Goal: Task Accomplishment & Management: Complete application form

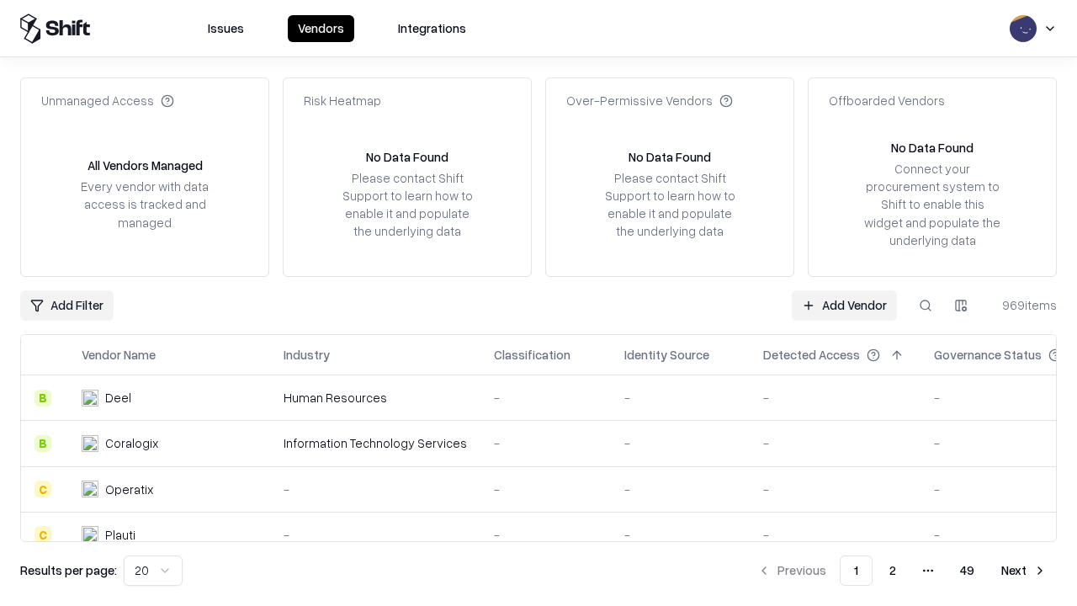
click at [844, 305] on link "Add Vendor" at bounding box center [844, 305] width 105 height 30
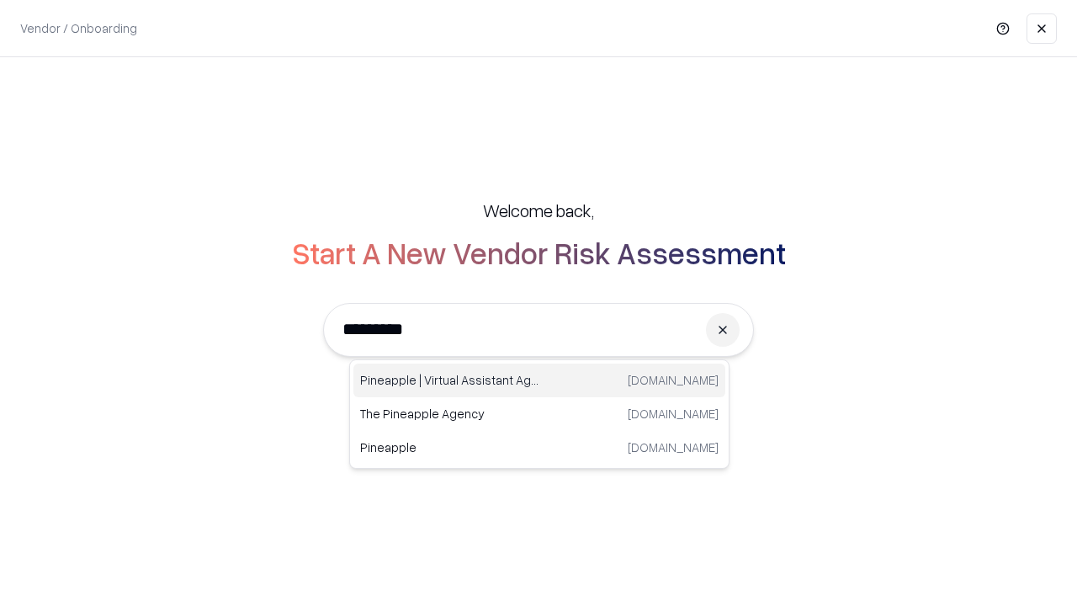
click at [539, 380] on div "Pineapple | Virtual Assistant Agency [DOMAIN_NAME]" at bounding box center [539, 380] width 372 height 34
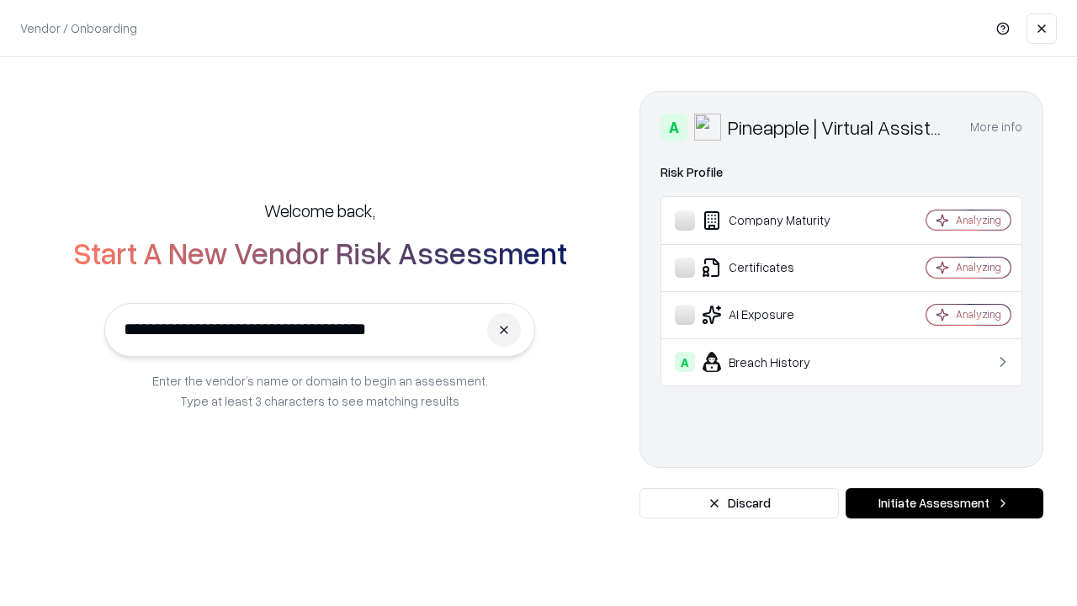
type input "**********"
click at [944, 503] on button "Initiate Assessment" at bounding box center [944, 503] width 198 height 30
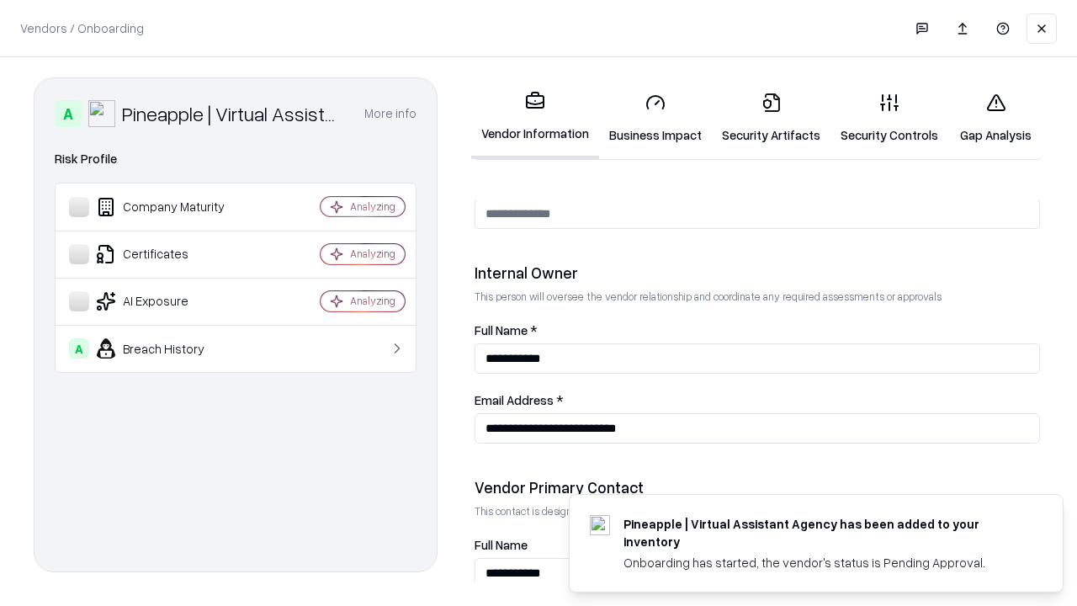
scroll to position [872, 0]
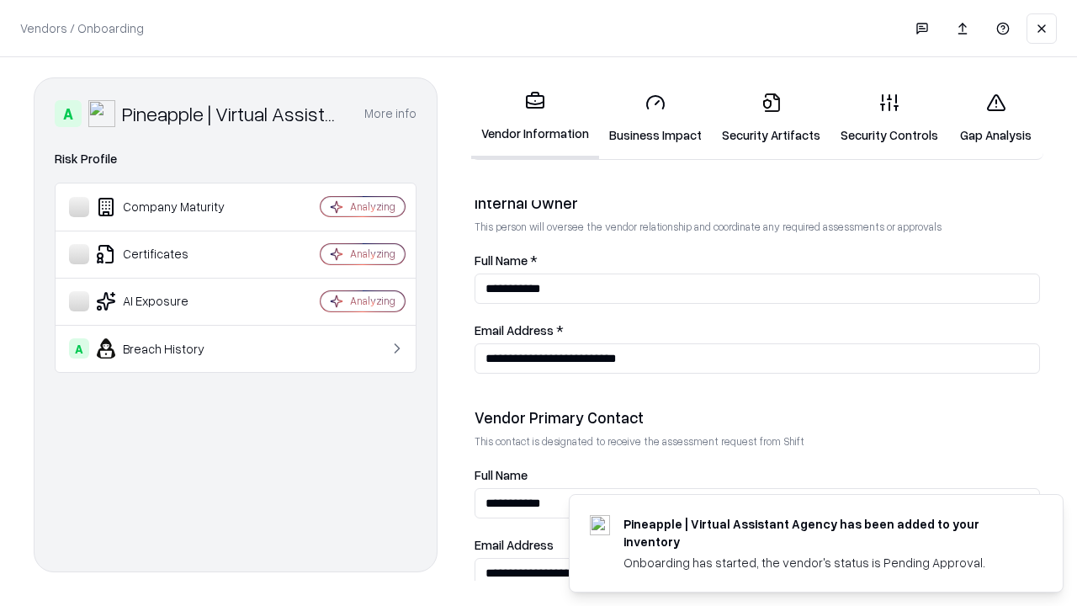
click at [771, 118] on link "Security Artifacts" at bounding box center [771, 118] width 119 height 78
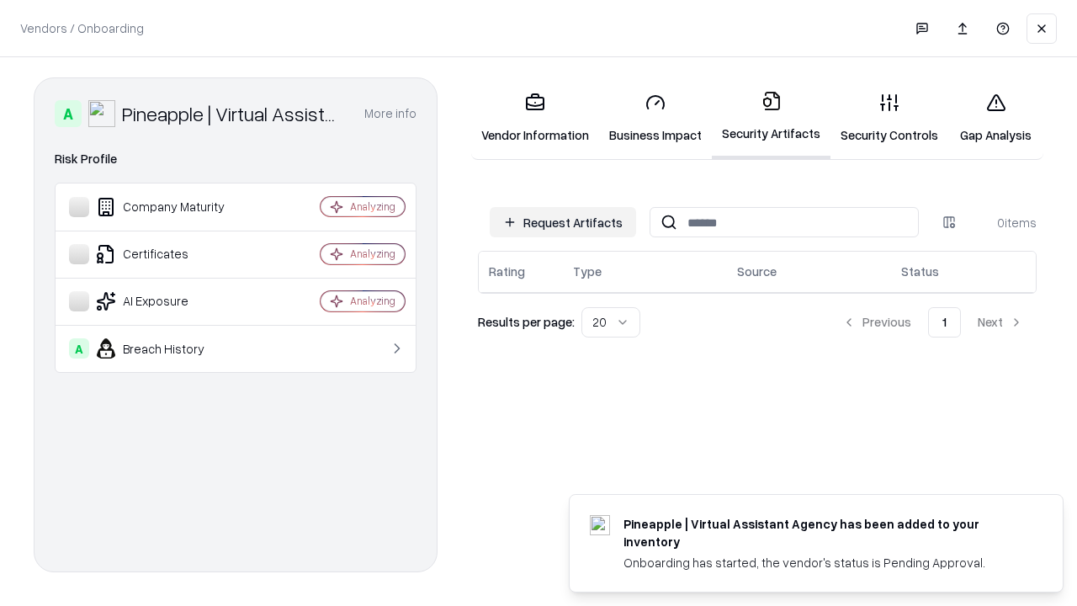
click at [563, 222] on button "Request Artifacts" at bounding box center [563, 222] width 146 height 30
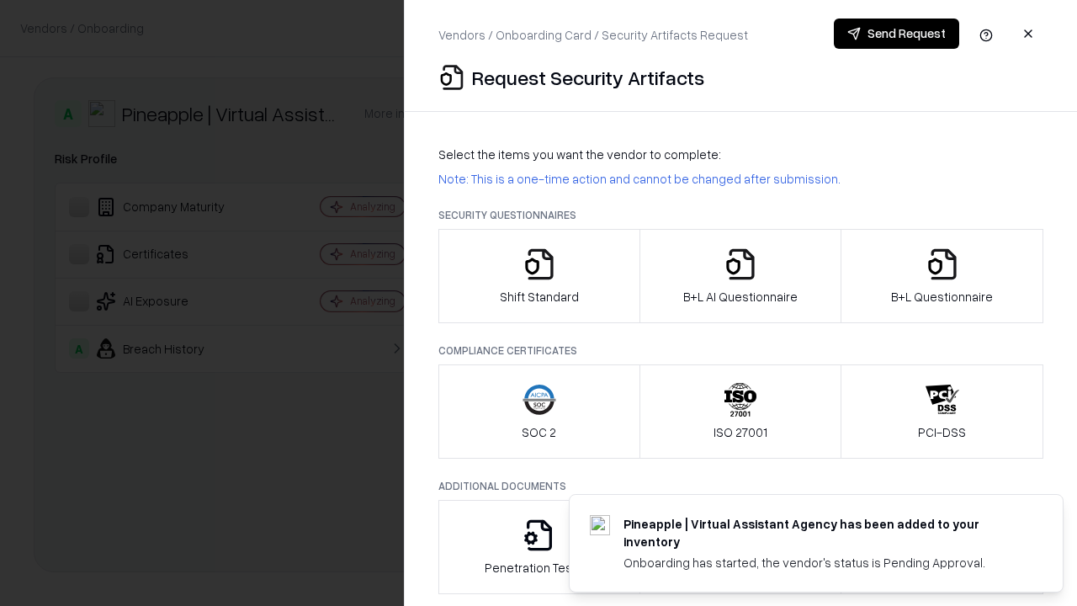
click at [941, 276] on icon "button" at bounding box center [942, 264] width 34 height 34
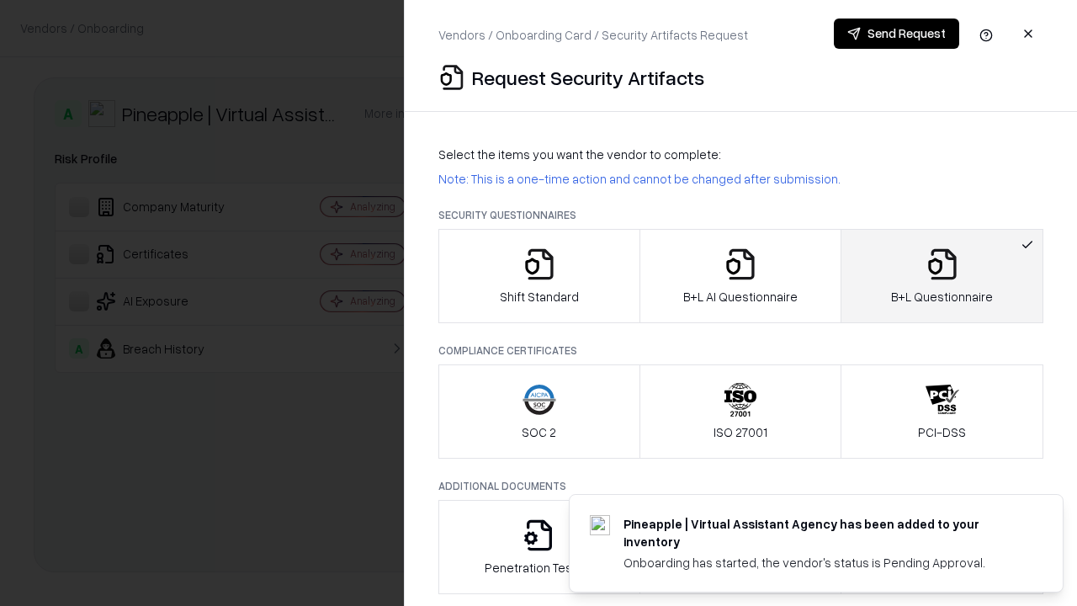
click at [739, 276] on icon "button" at bounding box center [740, 264] width 34 height 34
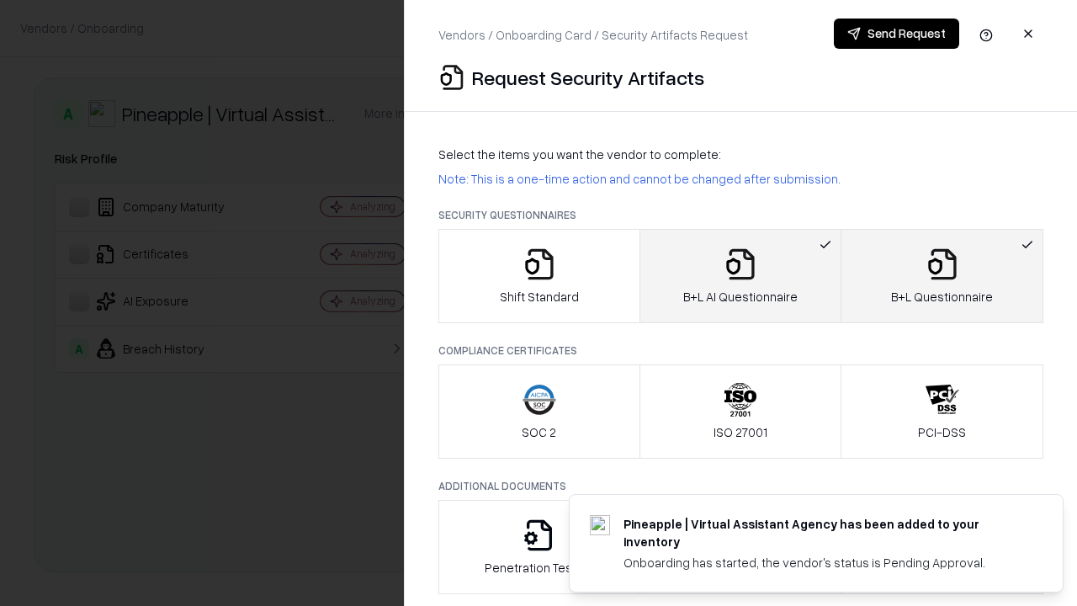
click at [896, 34] on button "Send Request" at bounding box center [896, 34] width 125 height 30
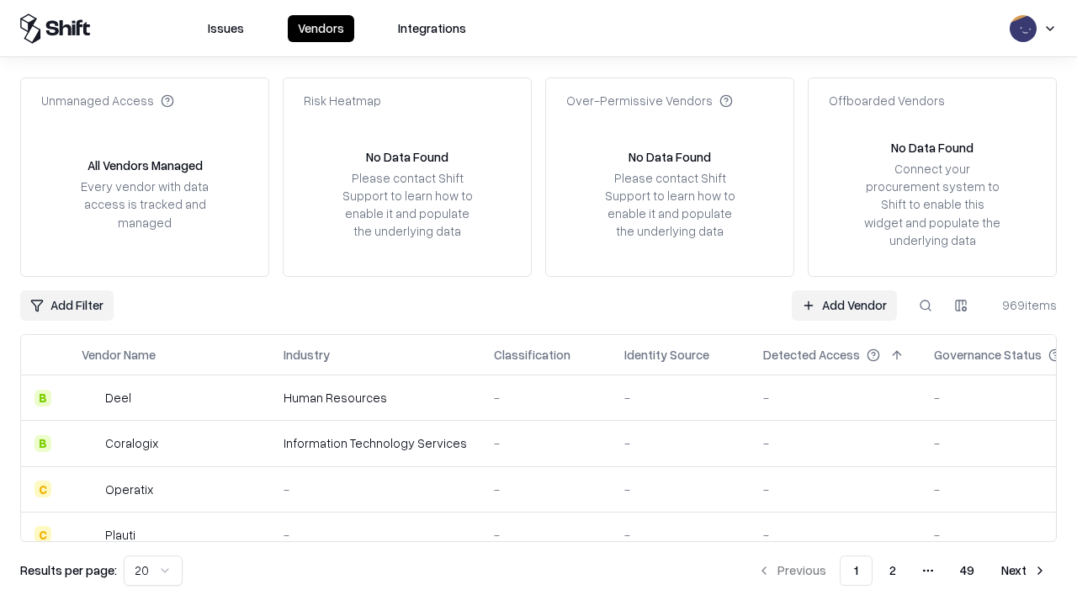
click at [925, 305] on button at bounding box center [925, 305] width 30 height 30
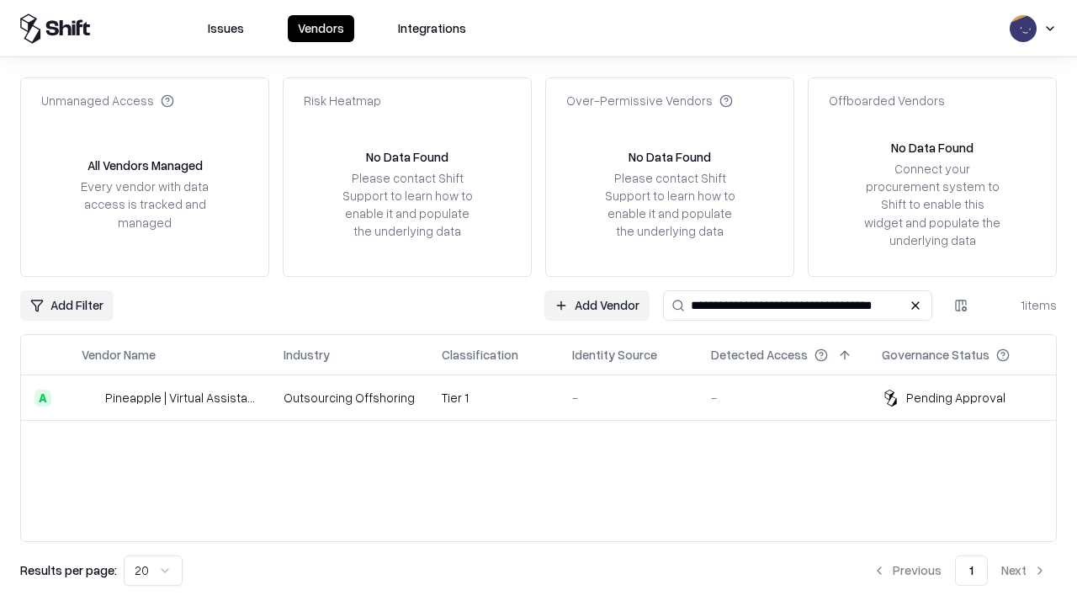
type input "**********"
click at [548, 397] on td "Tier 1" at bounding box center [493, 397] width 130 height 45
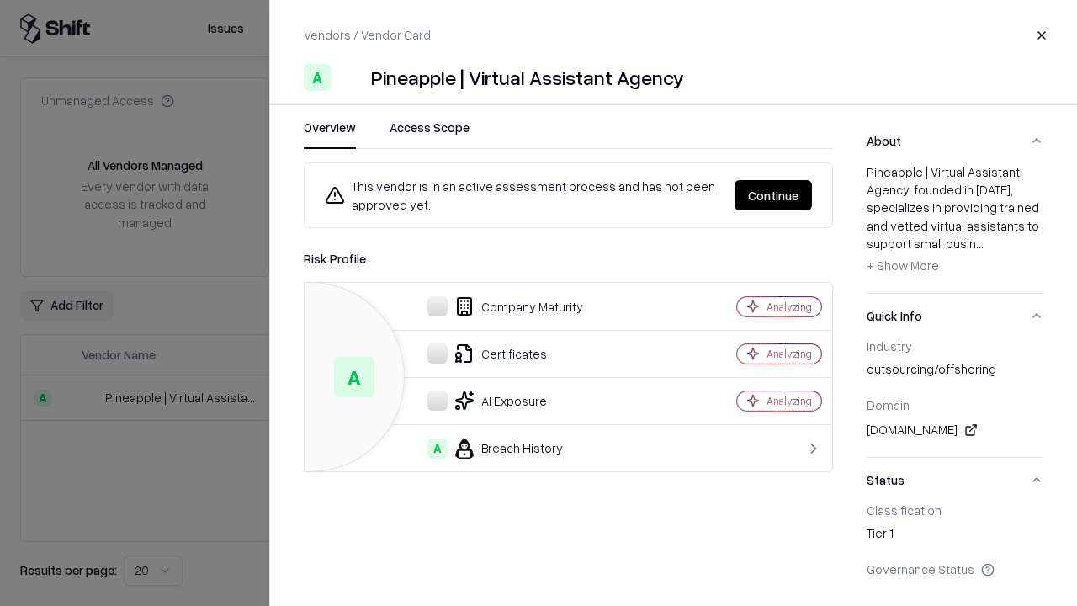
click at [773, 195] on button "Continue" at bounding box center [772, 195] width 77 height 30
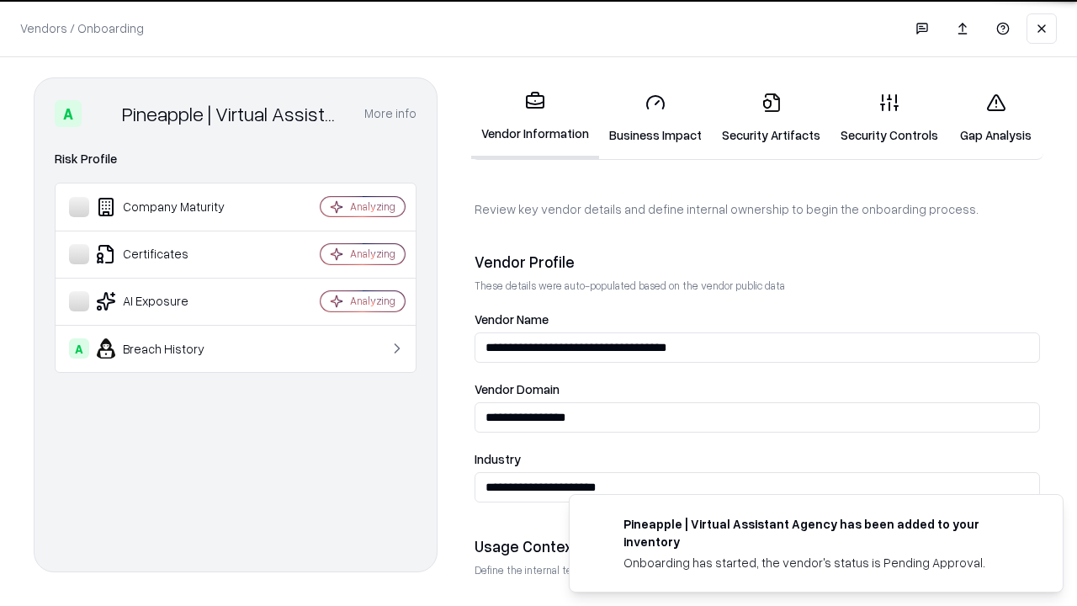
click at [771, 118] on link "Security Artifacts" at bounding box center [771, 118] width 119 height 78
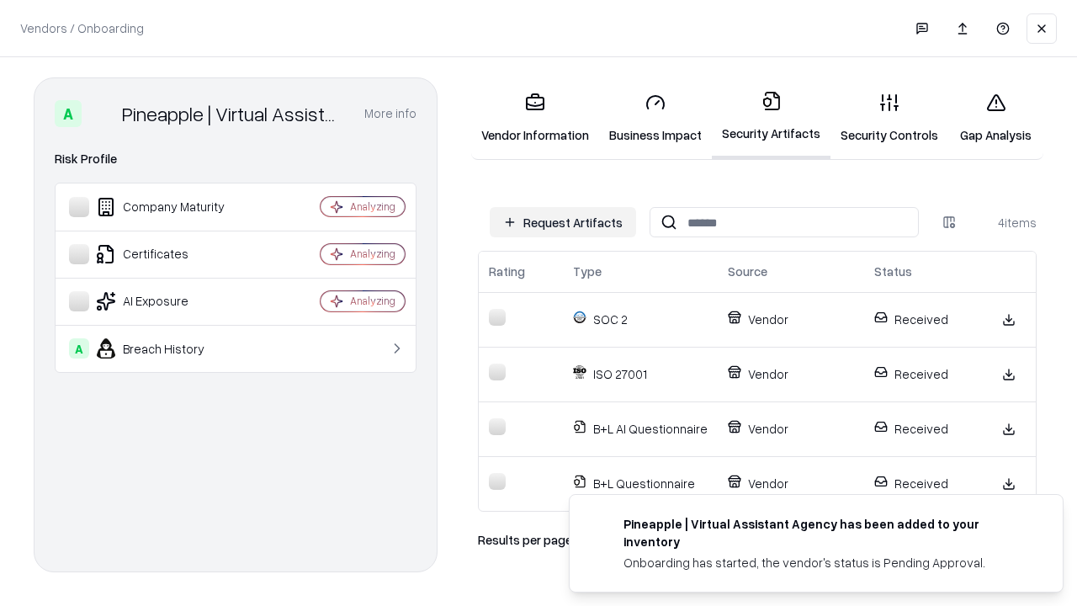
click at [995, 118] on link "Gap Analysis" at bounding box center [995, 118] width 95 height 78
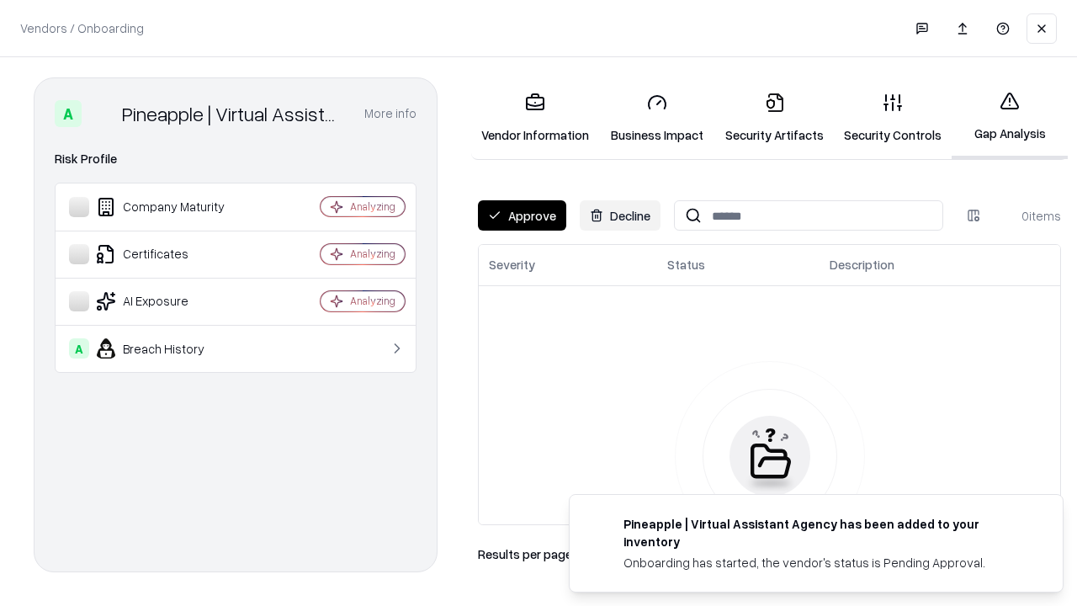
click at [522, 215] on button "Approve" at bounding box center [522, 215] width 88 height 30
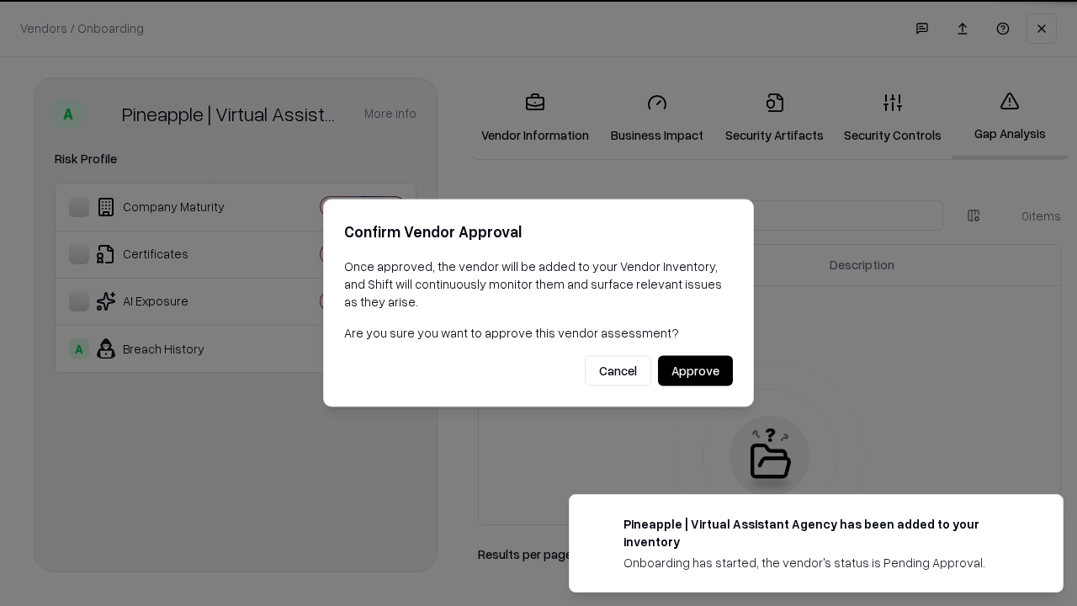
click at [695, 370] on button "Approve" at bounding box center [695, 371] width 75 height 30
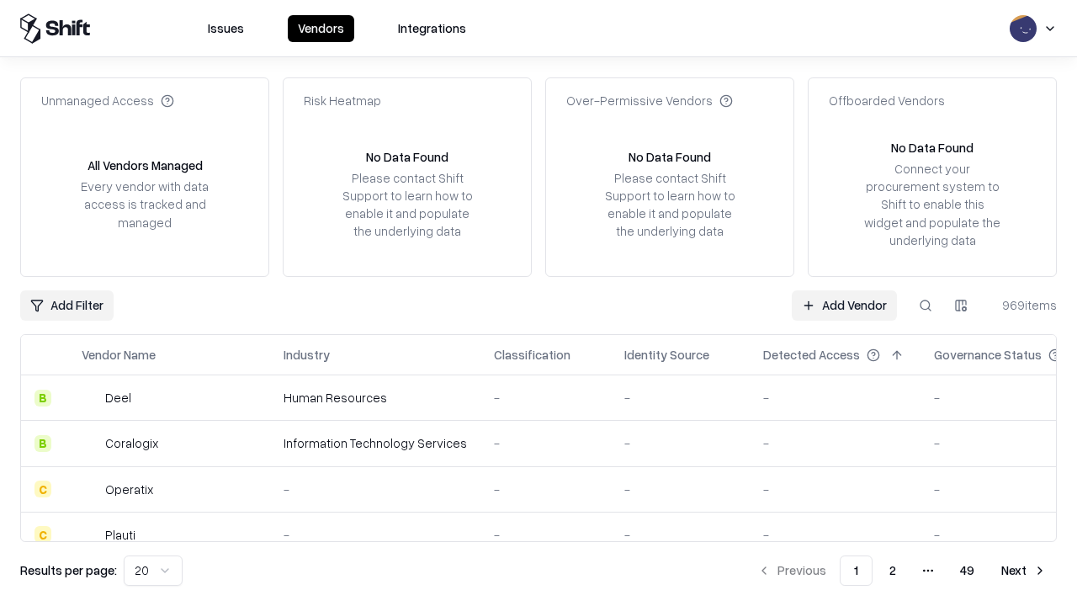
type input "**********"
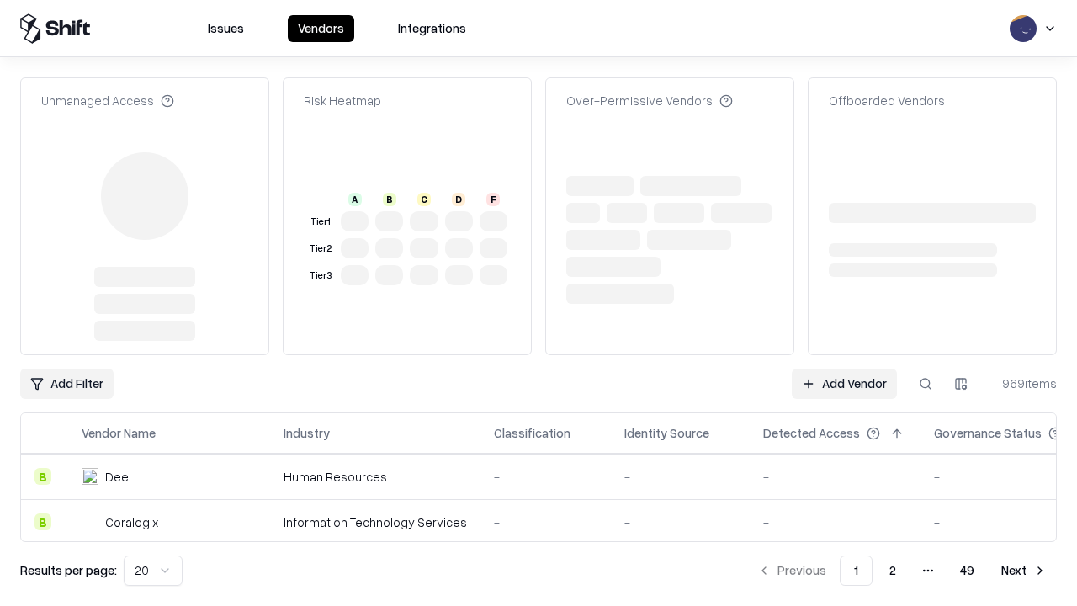
click at [844, 368] on link "Add Vendor" at bounding box center [844, 383] width 105 height 30
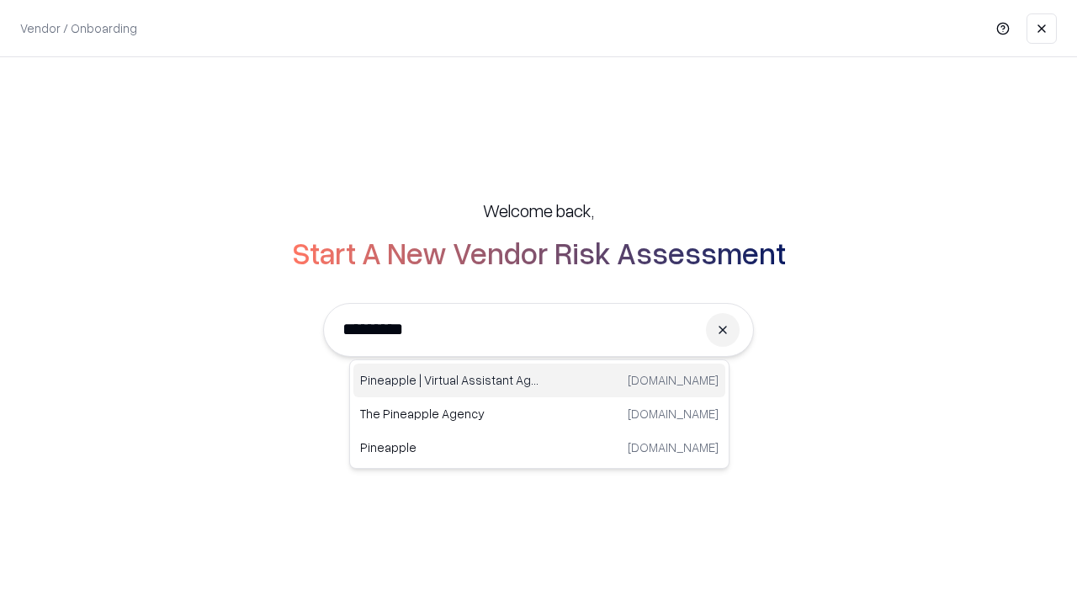
click at [539, 380] on div "Pineapple | Virtual Assistant Agency [DOMAIN_NAME]" at bounding box center [539, 380] width 372 height 34
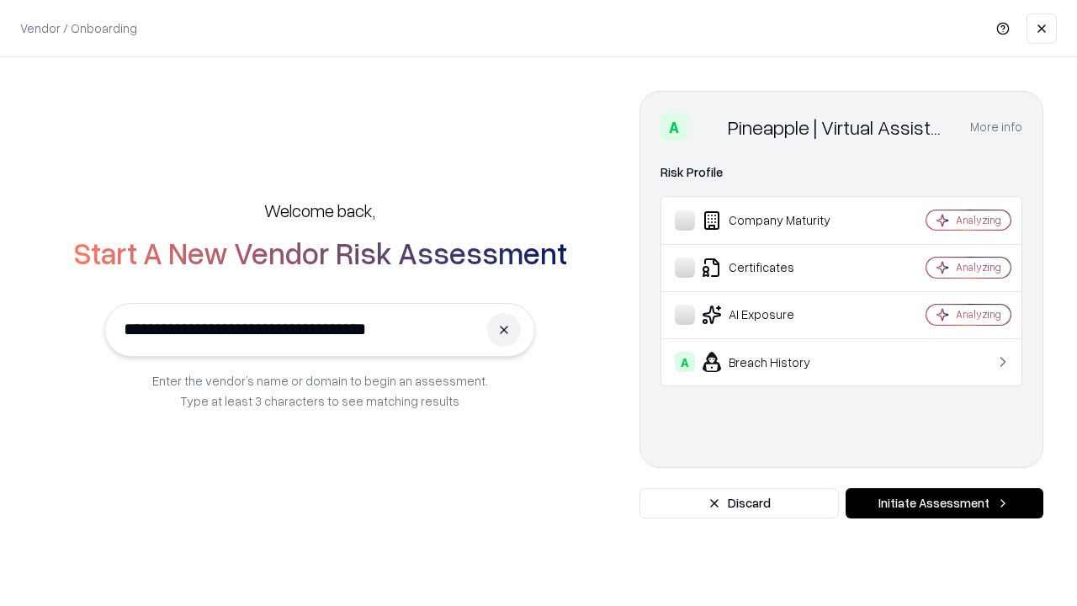
type input "**********"
click at [944, 503] on button "Initiate Assessment" at bounding box center [944, 503] width 198 height 30
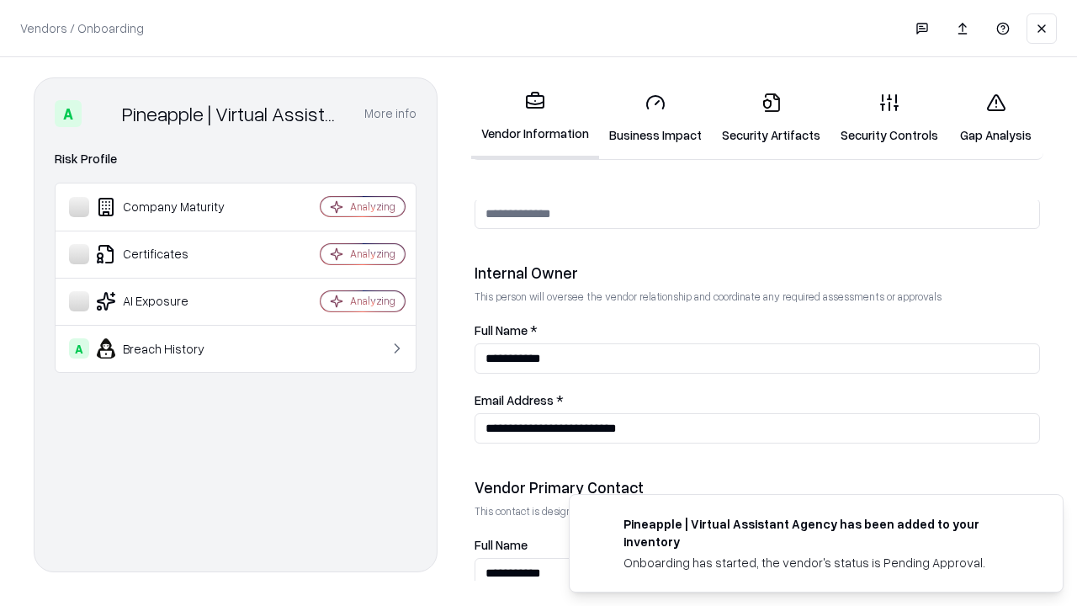
scroll to position [872, 0]
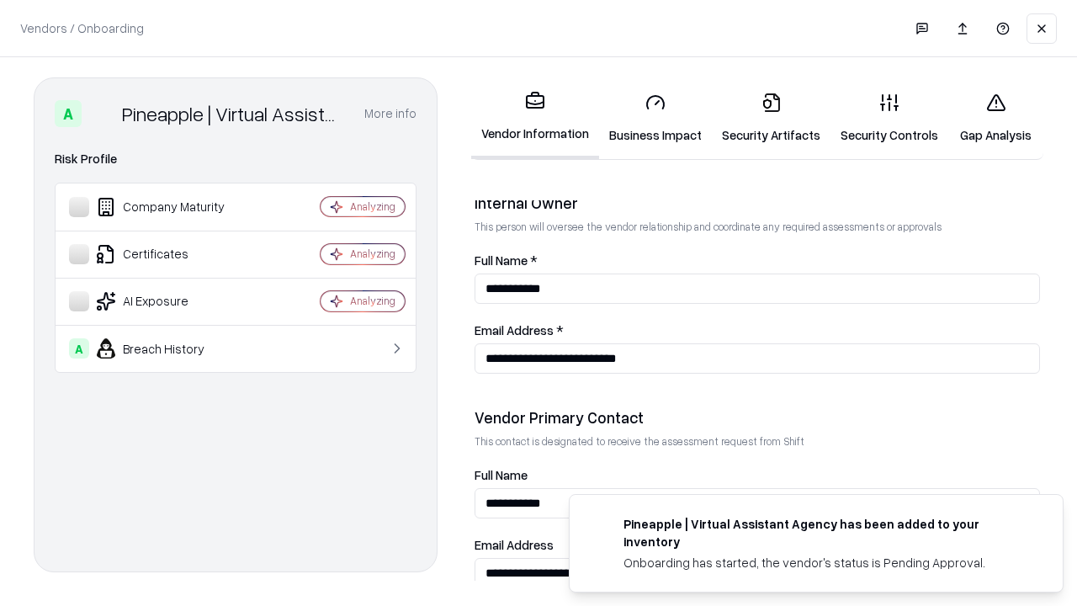
click at [995, 118] on link "Gap Analysis" at bounding box center [995, 118] width 95 height 78
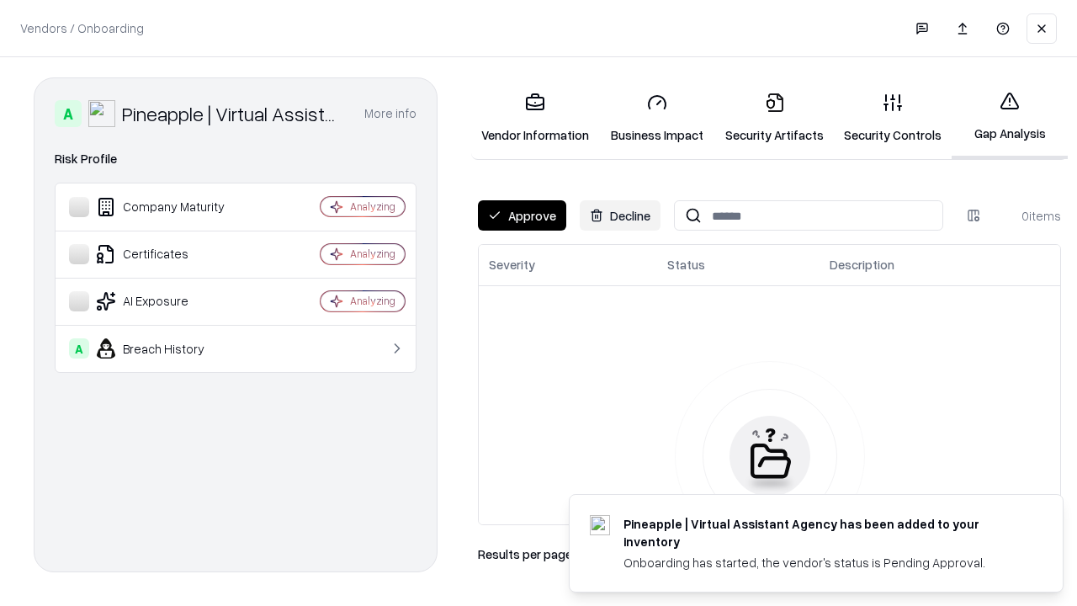
click at [522, 215] on button "Approve" at bounding box center [522, 215] width 88 height 30
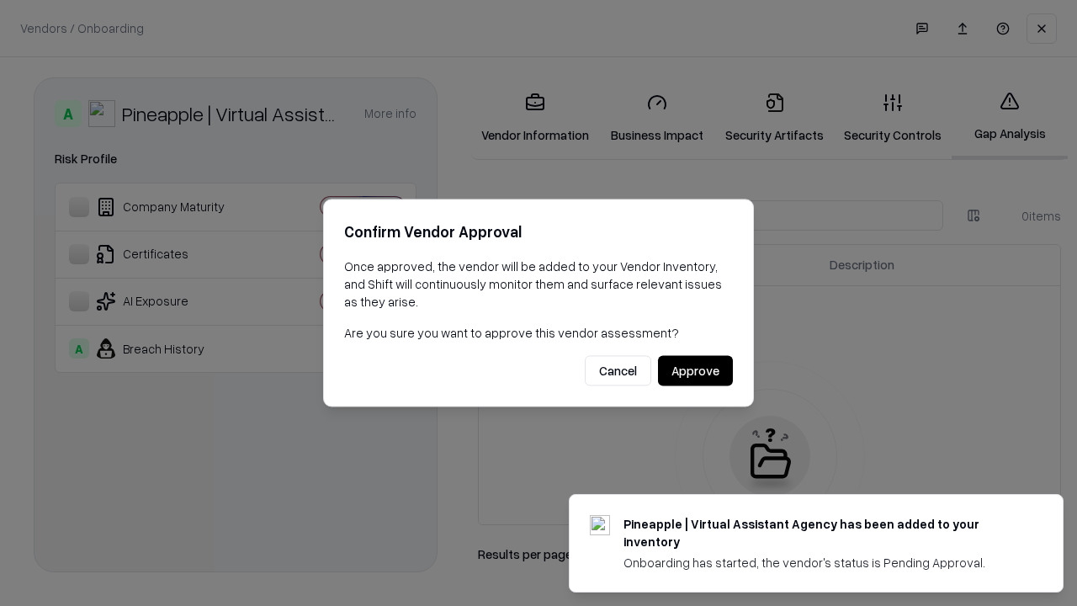
click at [695, 370] on button "Approve" at bounding box center [695, 371] width 75 height 30
